Goal: Transaction & Acquisition: Download file/media

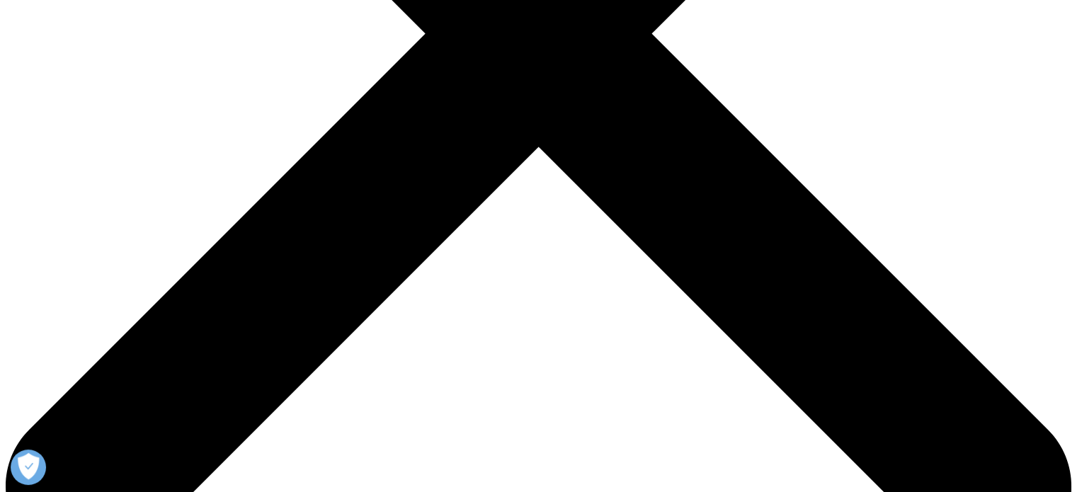
scroll to position [521, 0]
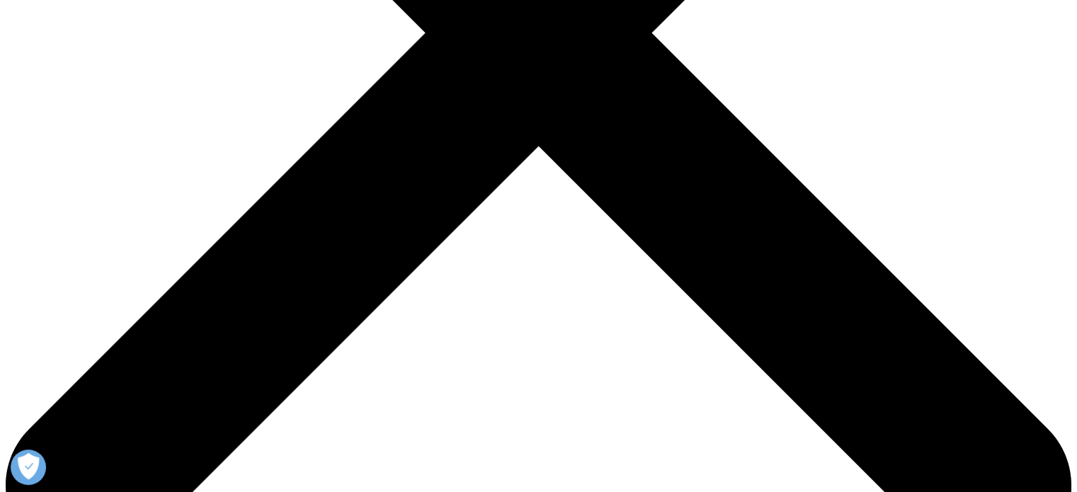
drag, startPoint x: 546, startPoint y: 181, endPoint x: 609, endPoint y: 240, distance: 86.2
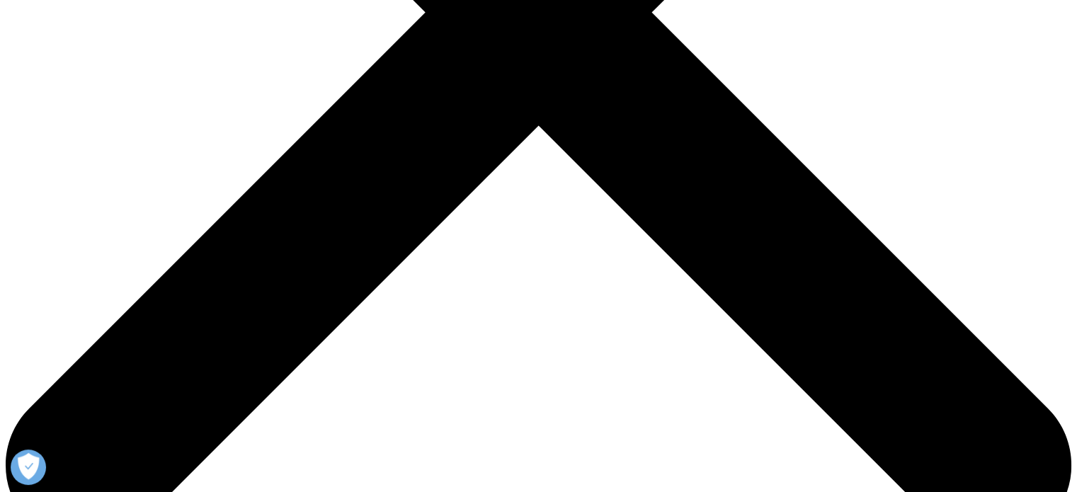
scroll to position [563, 0]
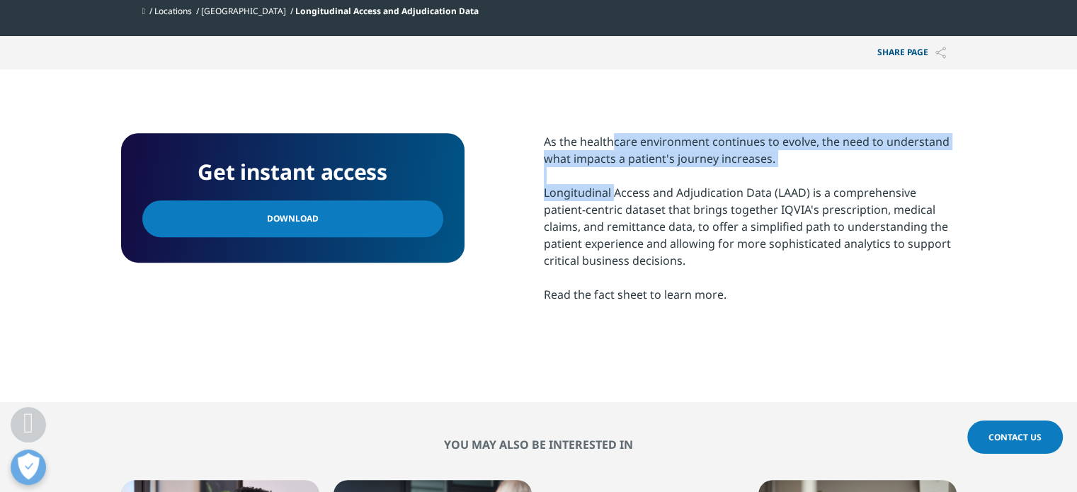
click at [387, 213] on link "Download" at bounding box center [292, 218] width 301 height 37
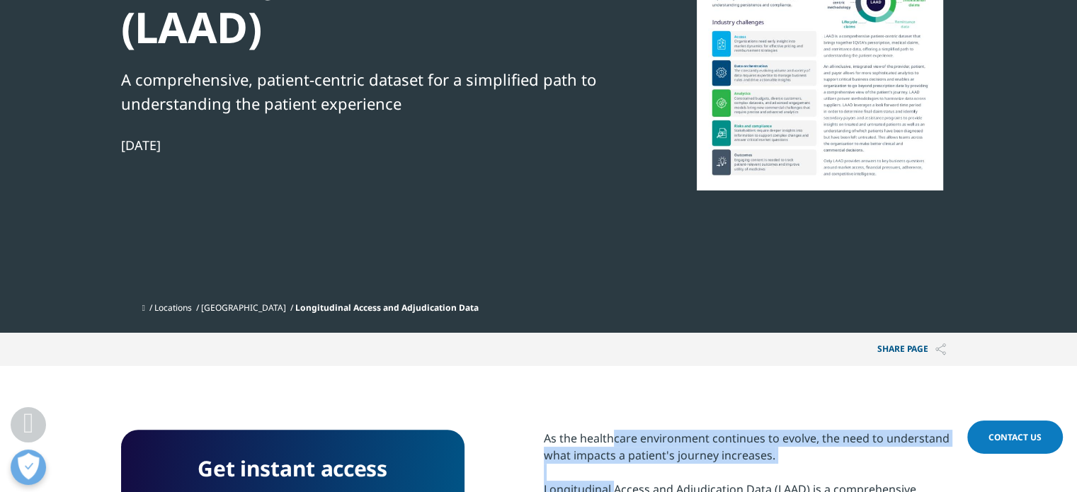
scroll to position [266, 0]
click at [240, 306] on link "[GEOGRAPHIC_DATA]" at bounding box center [243, 308] width 85 height 12
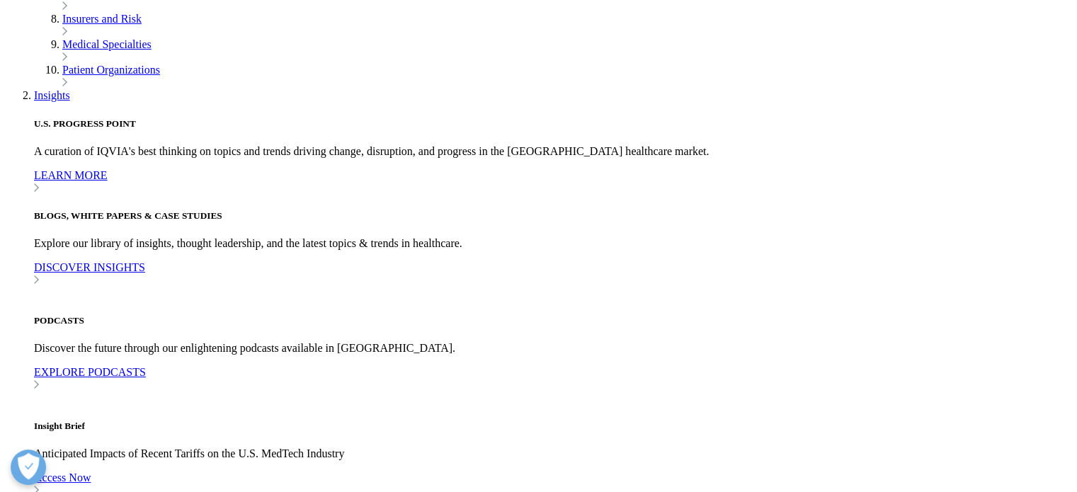
scroll to position [502, 0]
